Goal: Navigation & Orientation: Find specific page/section

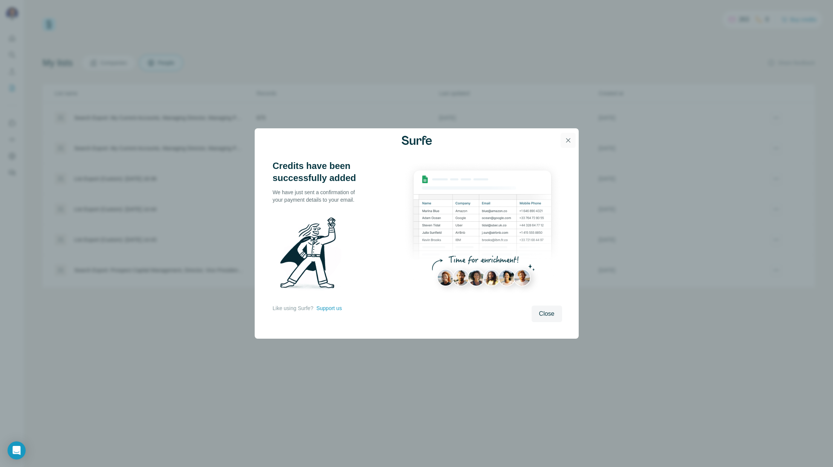
click at [566, 139] on icon "button" at bounding box center [568, 141] width 8 height 8
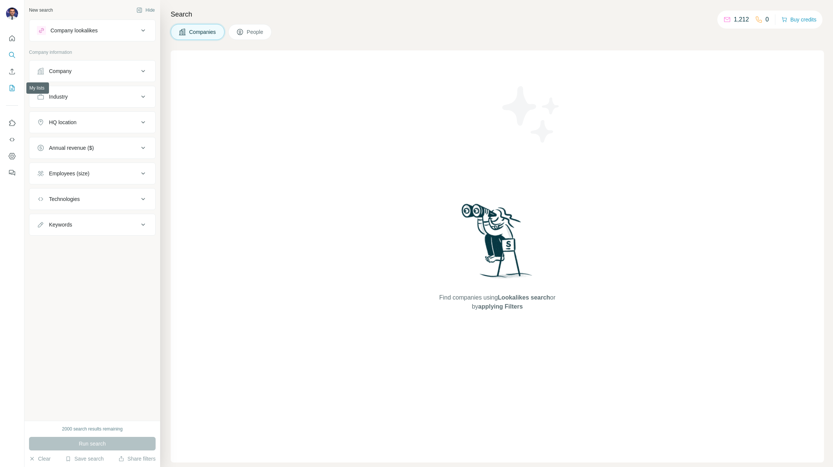
click at [12, 88] on icon "My lists" at bounding box center [12, 88] width 8 height 8
